Goal: Find specific page/section: Find specific page/section

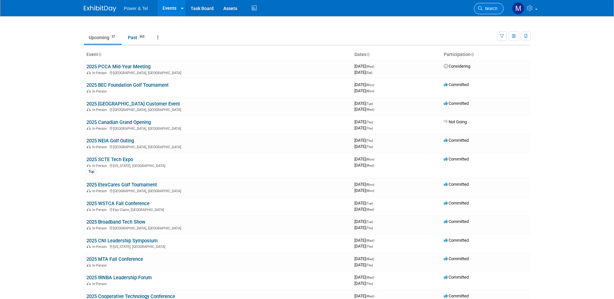
click at [483, 9] on span "Search" at bounding box center [490, 8] width 15 height 5
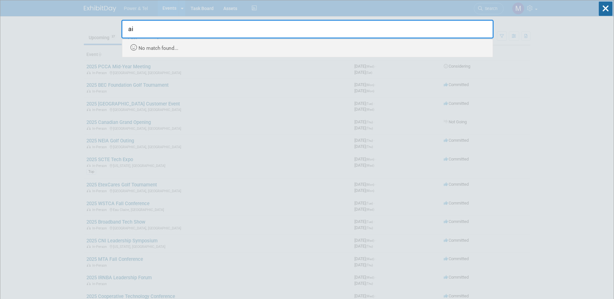
type input "a"
